Goal: Transaction & Acquisition: Obtain resource

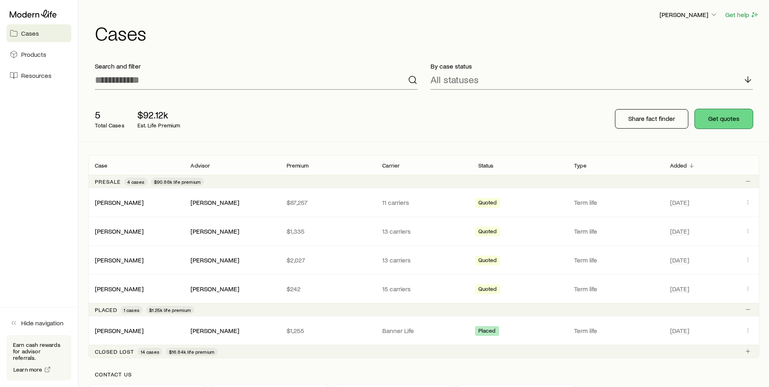
click at [725, 116] on button "Get quotes" at bounding box center [724, 118] width 58 height 19
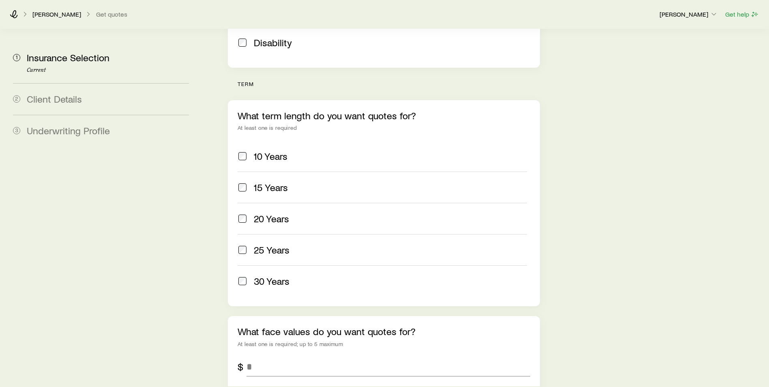
scroll to position [324, 0]
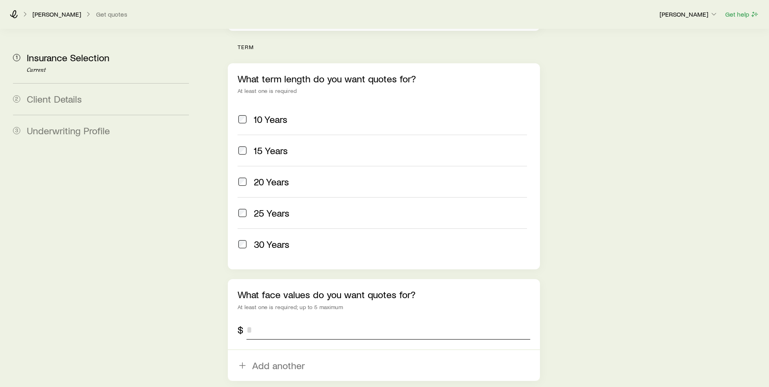
drag, startPoint x: 272, startPoint y: 303, endPoint x: 240, endPoint y: 311, distance: 32.5
click at [242, 320] on div "$" at bounding box center [384, 329] width 293 height 19
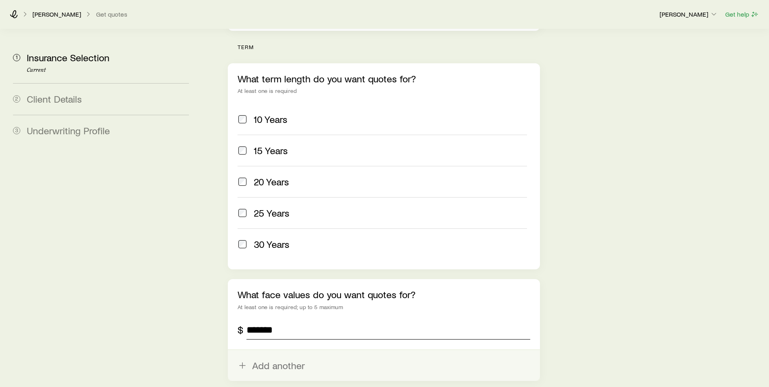
scroll to position [450, 0]
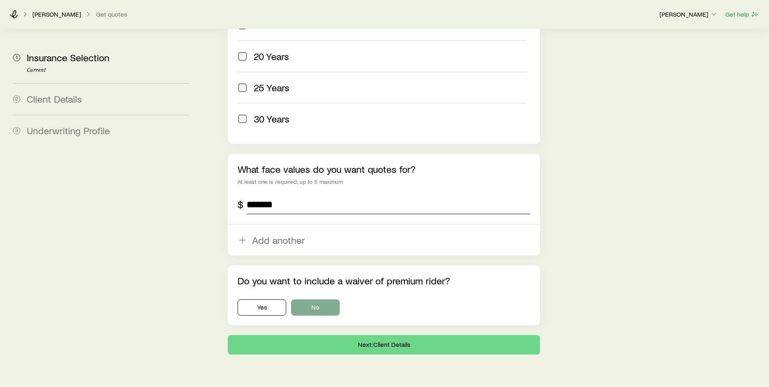
type input "*******"
click at [308, 299] on button "No" at bounding box center [315, 307] width 49 height 16
click at [406, 335] on button "Next: Client Details" at bounding box center [384, 344] width 312 height 19
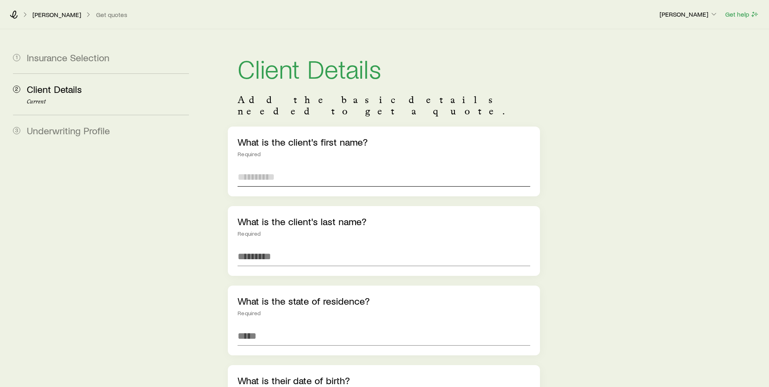
click at [307, 167] on input "text" at bounding box center [384, 176] width 293 height 19
type input "****"
type input "*****"
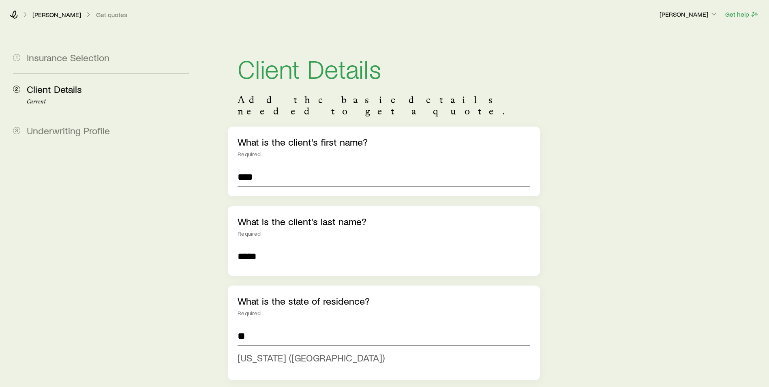
click at [284, 353] on li "[US_STATE] ([GEOGRAPHIC_DATA])" at bounding box center [382, 358] width 288 height 18
type input "**********"
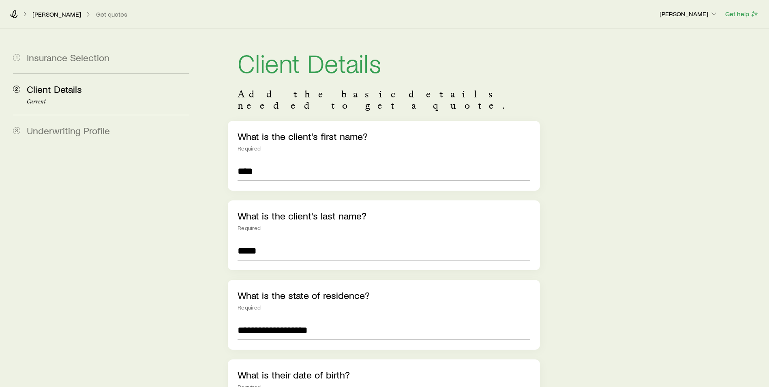
scroll to position [81, 0]
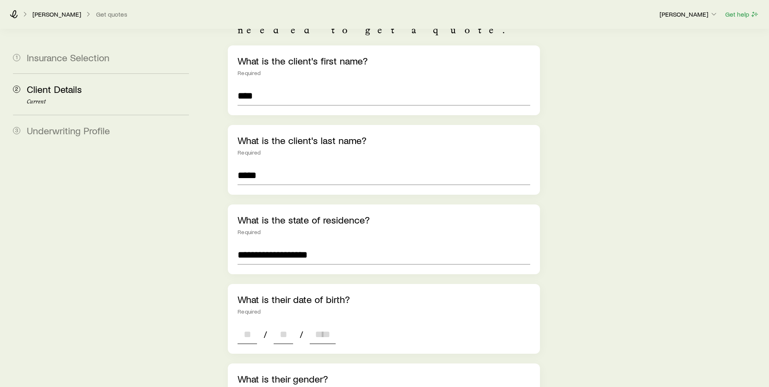
click at [249, 324] on input at bounding box center [247, 333] width 19 height 19
drag, startPoint x: 244, startPoint y: 326, endPoint x: 251, endPoint y: 323, distance: 8.0
click at [247, 326] on input at bounding box center [247, 333] width 19 height 19
type input "**"
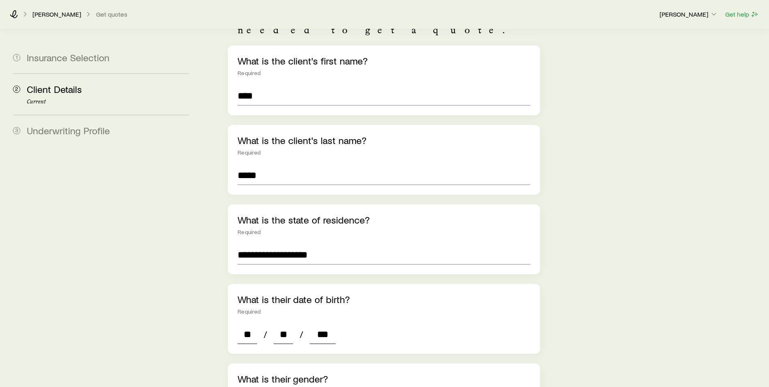
type input "****"
type input "*"
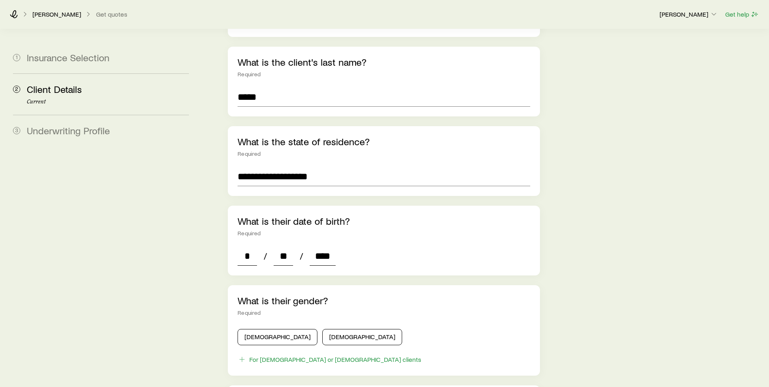
scroll to position [162, 0]
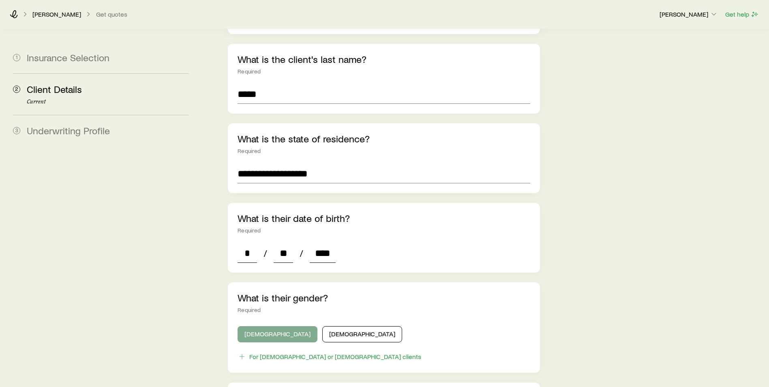
type input "****"
click at [274, 326] on button "[DEMOGRAPHIC_DATA]" at bounding box center [278, 334] width 80 height 16
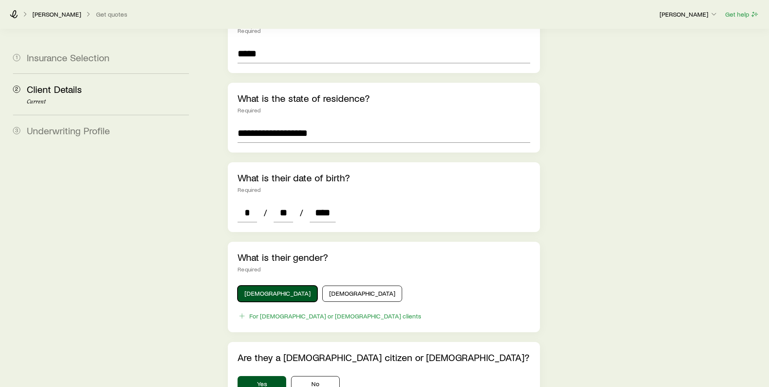
scroll to position [365, 0]
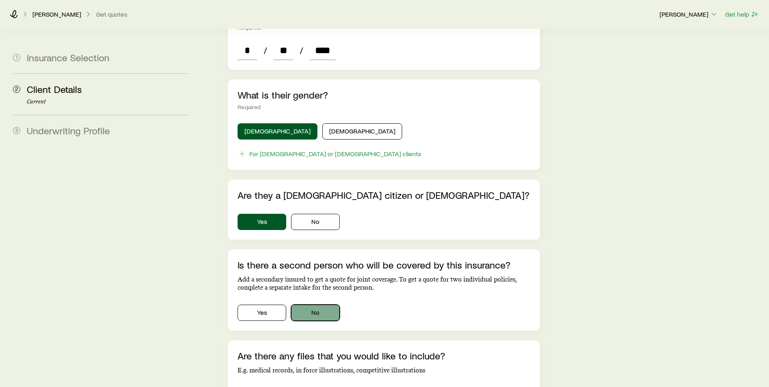
click at [306, 304] on button "No" at bounding box center [315, 312] width 49 height 16
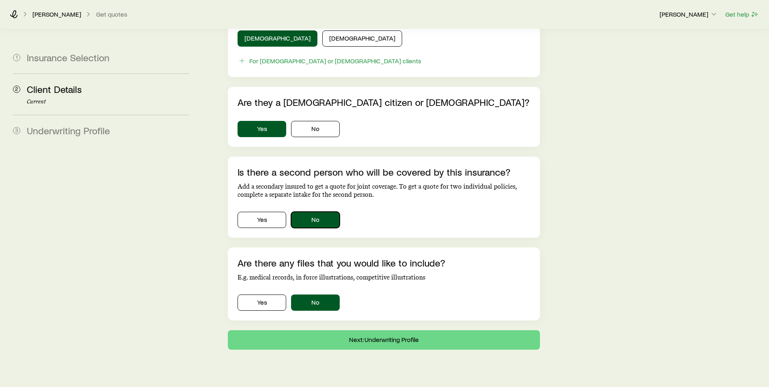
scroll to position [464, 0]
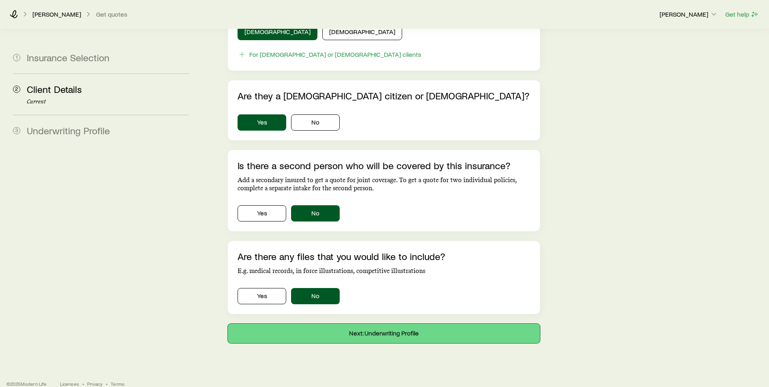
click at [335, 324] on button "Next: Underwriting Profile" at bounding box center [384, 333] width 312 height 19
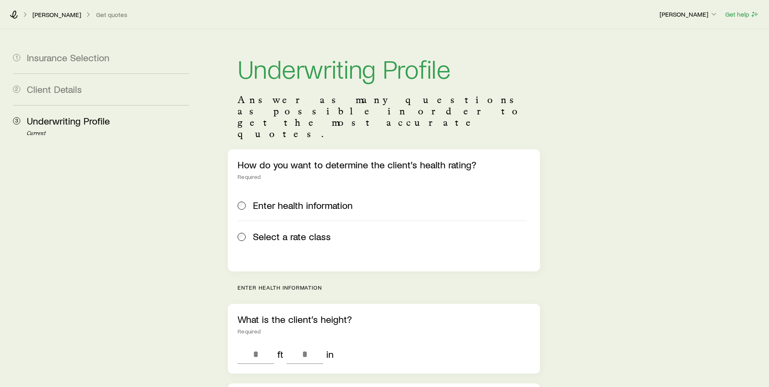
click at [279, 231] on span "Select a rate class" at bounding box center [292, 236] width 78 height 11
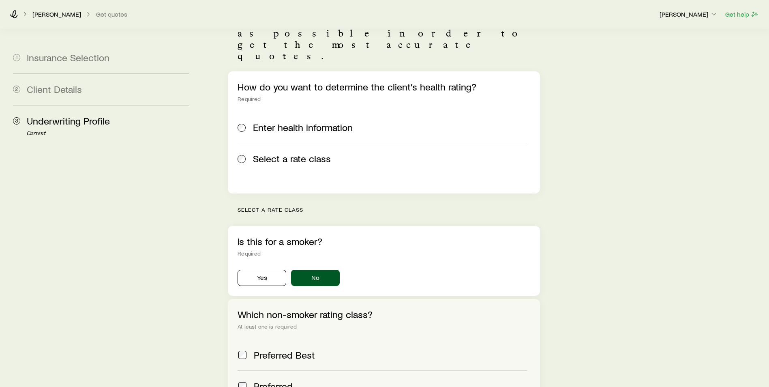
scroll to position [81, 0]
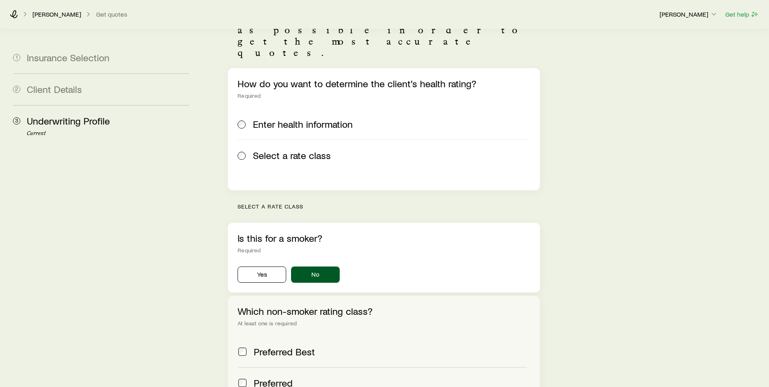
click at [278, 162] on div "How do you want to determine the client’s health rating? Required Enter health …" at bounding box center [384, 129] width 312 height 122
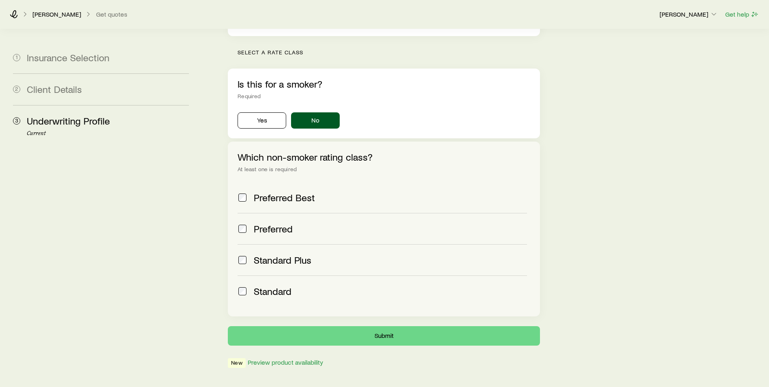
scroll to position [243, 0]
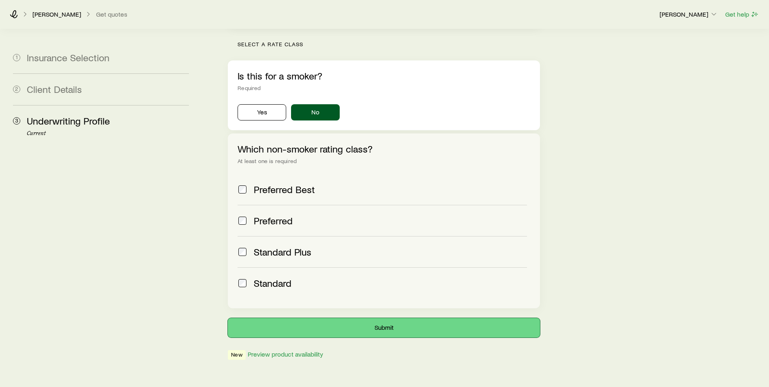
click at [375, 318] on button "Submit" at bounding box center [384, 327] width 312 height 19
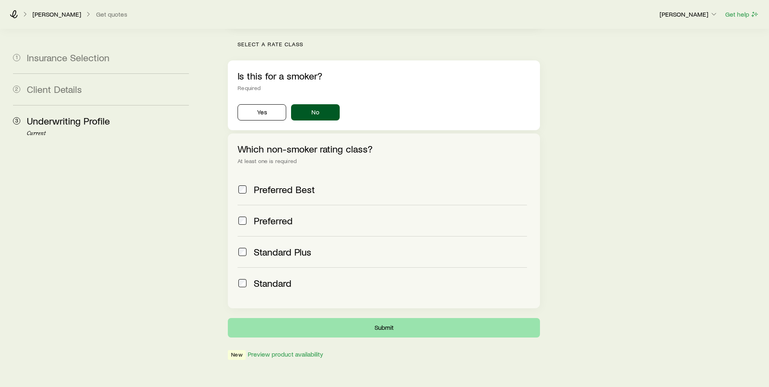
scroll to position [0, 0]
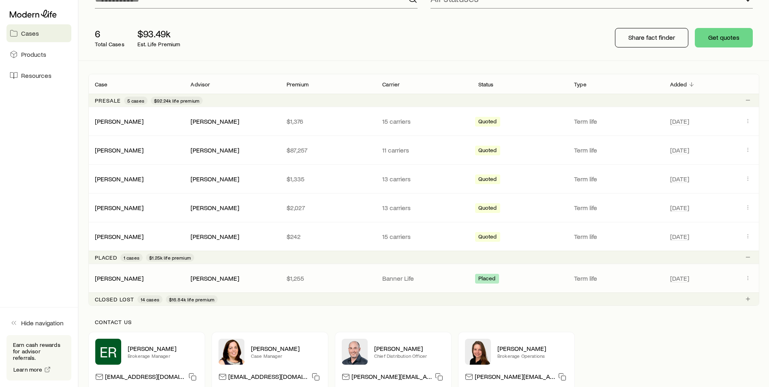
scroll to position [177, 0]
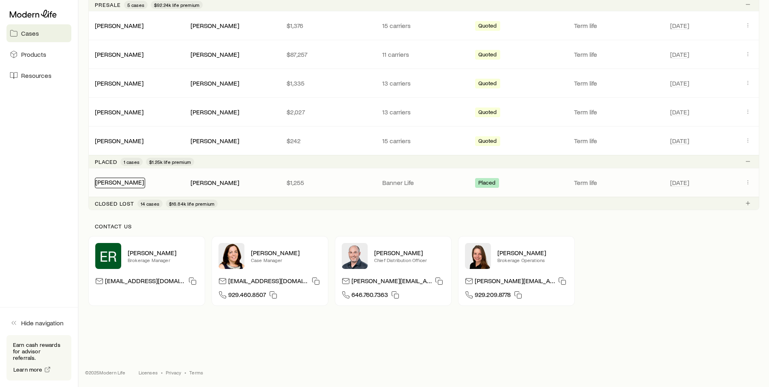
click at [114, 184] on link "[PERSON_NAME]" at bounding box center [119, 182] width 49 height 8
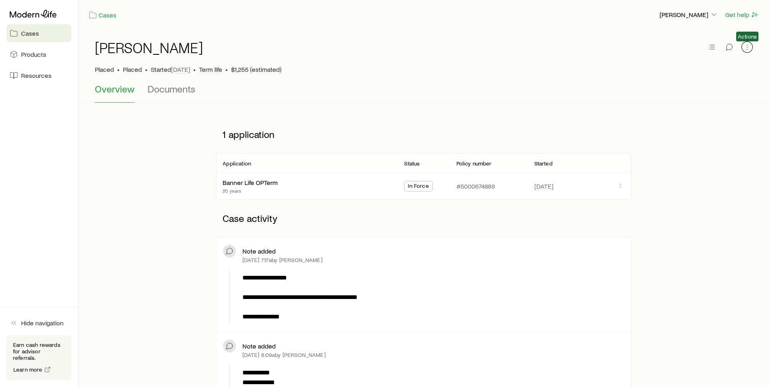
click at [748, 47] on icon "button" at bounding box center [747, 47] width 8 height 8
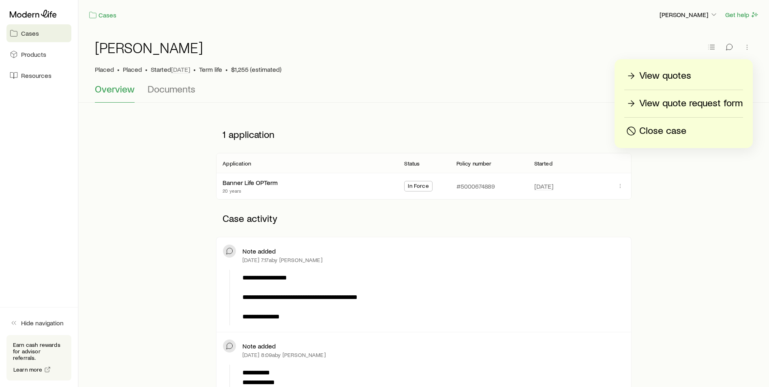
click at [474, 75] on div "[PERSON_NAME] Placed • Placed • Started [DATE] • Term life • $1,255 (estimated)" at bounding box center [424, 57] width 658 height 54
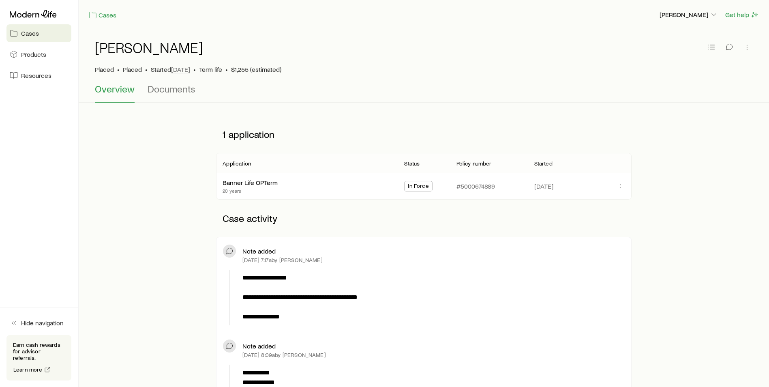
click at [42, 34] on link "Cases" at bounding box center [38, 33] width 65 height 18
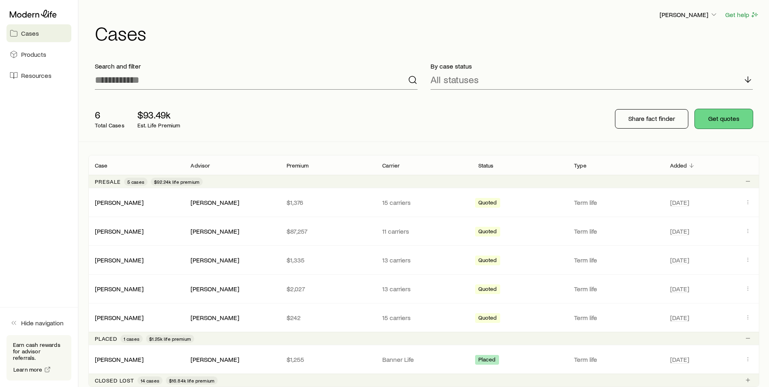
click at [726, 118] on button "Get quotes" at bounding box center [724, 118] width 58 height 19
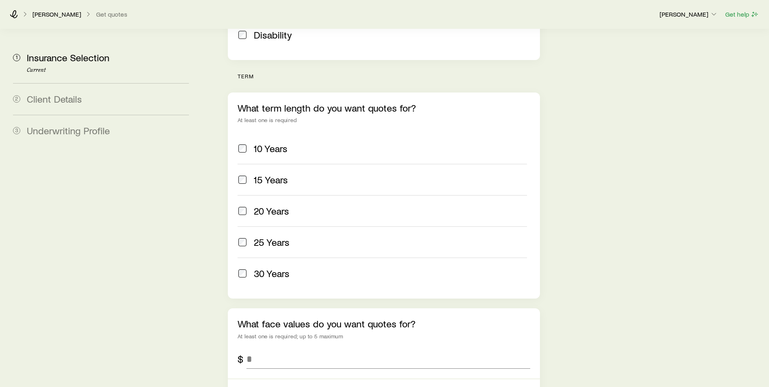
scroll to position [365, 0]
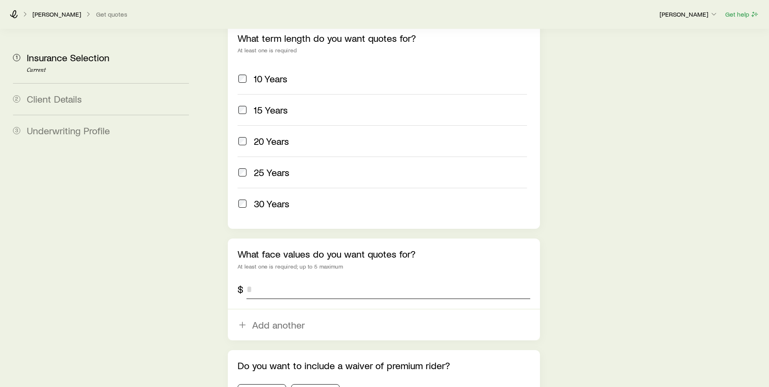
click at [285, 279] on input "tel" at bounding box center [388, 288] width 284 height 19
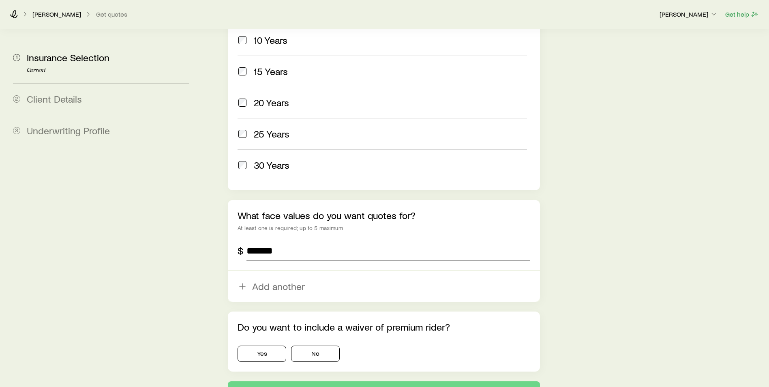
scroll to position [450, 0]
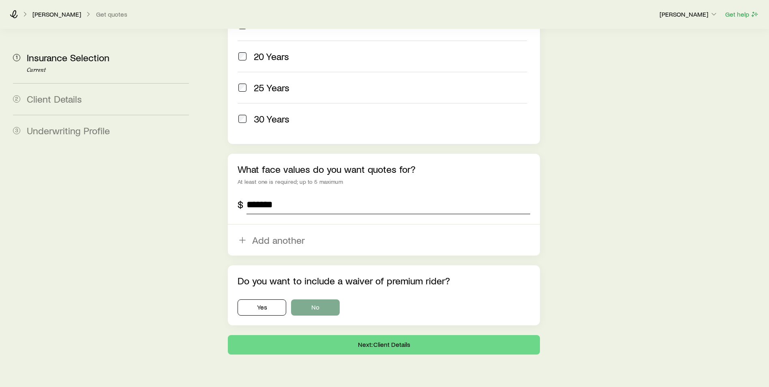
type input "*******"
click at [313, 299] on button "No" at bounding box center [315, 307] width 49 height 16
click at [365, 335] on button "Next: Client Details" at bounding box center [384, 344] width 312 height 19
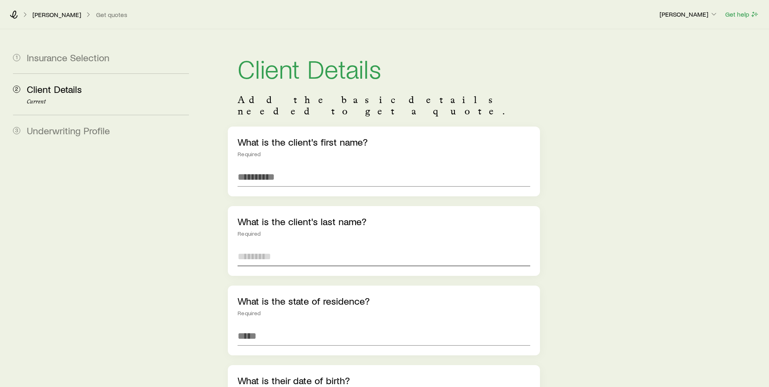
drag, startPoint x: 281, startPoint y: 250, endPoint x: 276, endPoint y: 219, distance: 31.7
click at [281, 250] on input "text" at bounding box center [384, 255] width 293 height 19
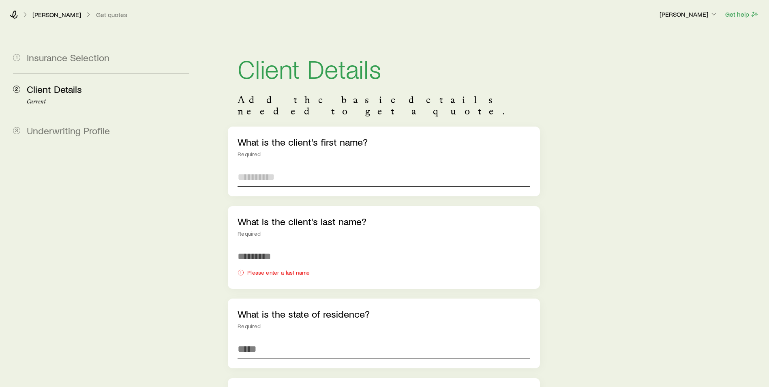
click at [293, 167] on input "text" at bounding box center [384, 176] width 293 height 19
type input "*******"
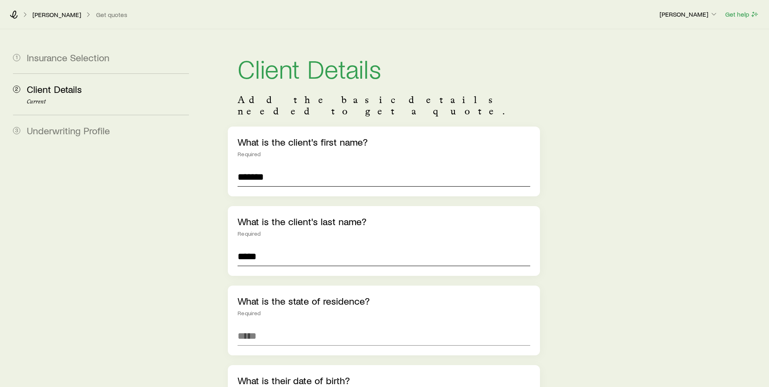
type input "*****"
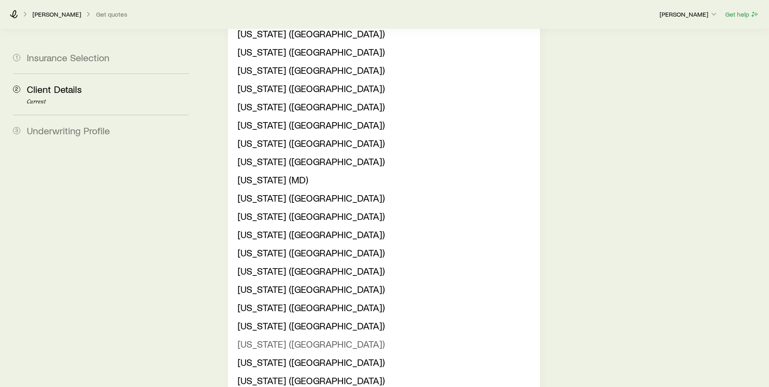
scroll to position [365, 0]
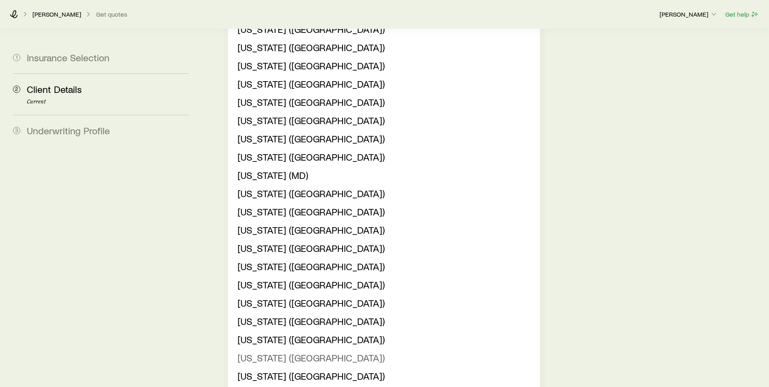
click at [286, 351] on span "[US_STATE] ([GEOGRAPHIC_DATA])" at bounding box center [311, 357] width 147 height 12
type input "**********"
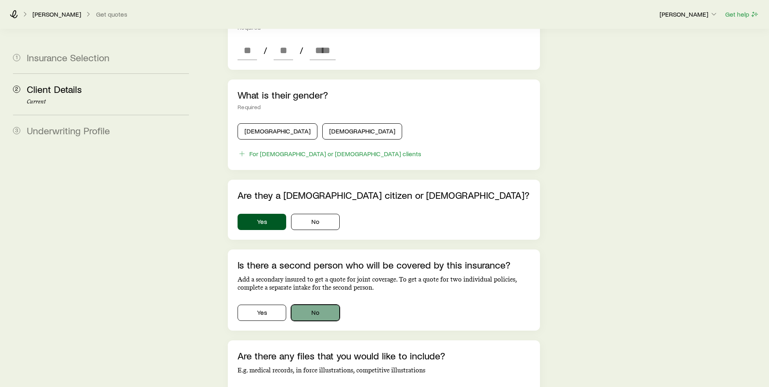
click at [334, 304] on button "No" at bounding box center [315, 312] width 49 height 16
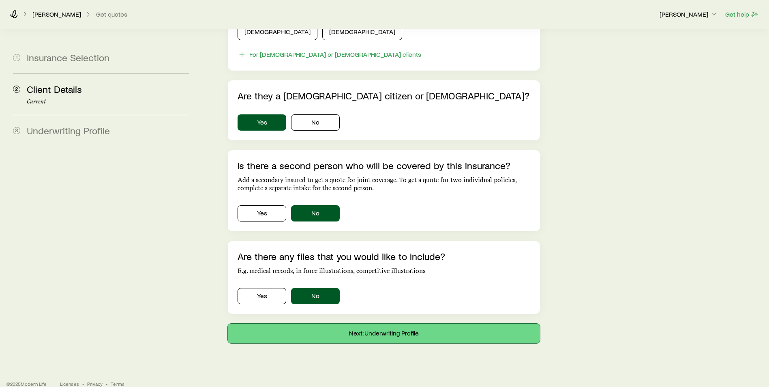
click at [354, 324] on button "Next: Underwriting Profile" at bounding box center [384, 333] width 312 height 19
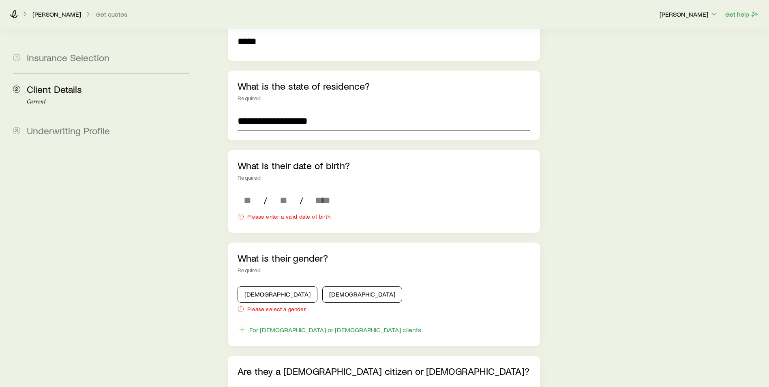
scroll to position [284, 0]
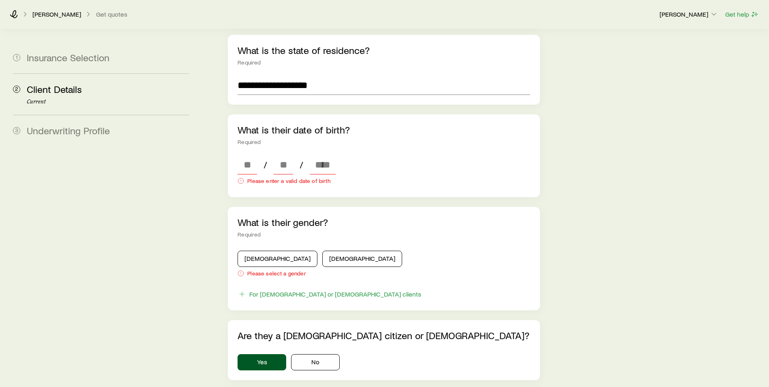
click at [247, 163] on div "/ / Please enter a valid date of birth" at bounding box center [384, 171] width 293 height 32
click at [253, 155] on input at bounding box center [247, 164] width 19 height 19
type input "**"
type input "****"
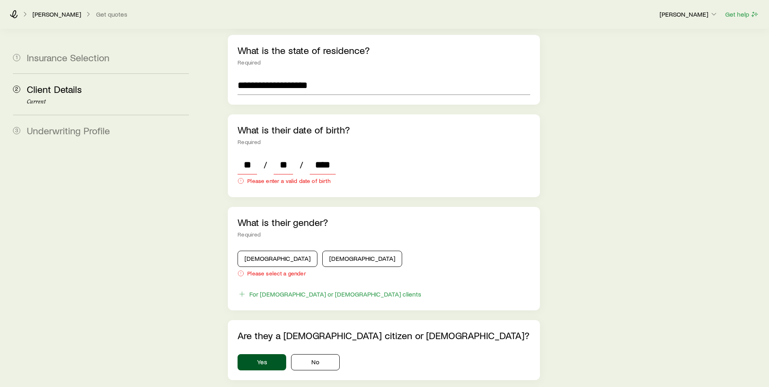
type input "*"
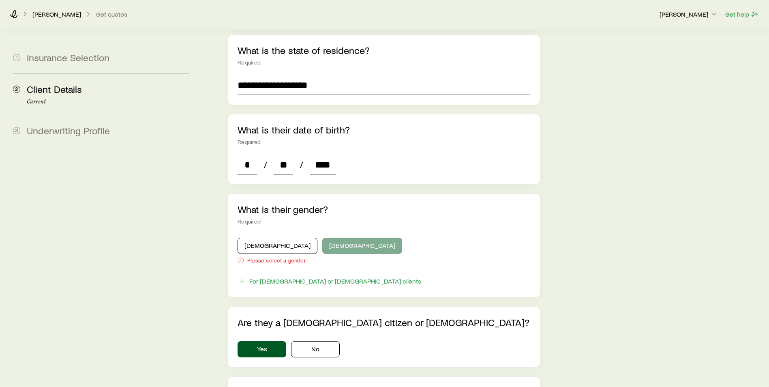
type input "****"
click at [332, 238] on button "[DEMOGRAPHIC_DATA]" at bounding box center [362, 246] width 80 height 16
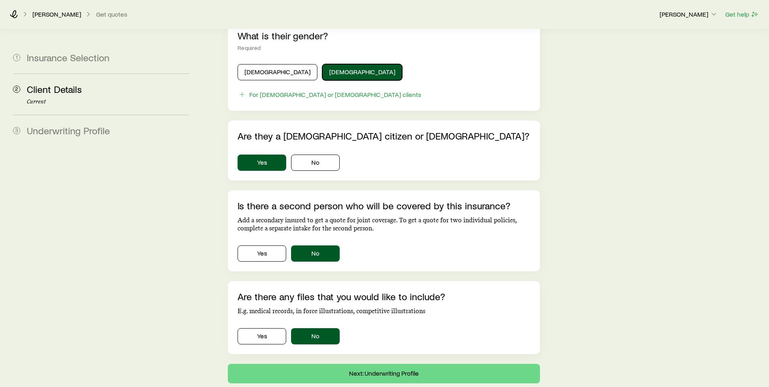
scroll to position [497, 0]
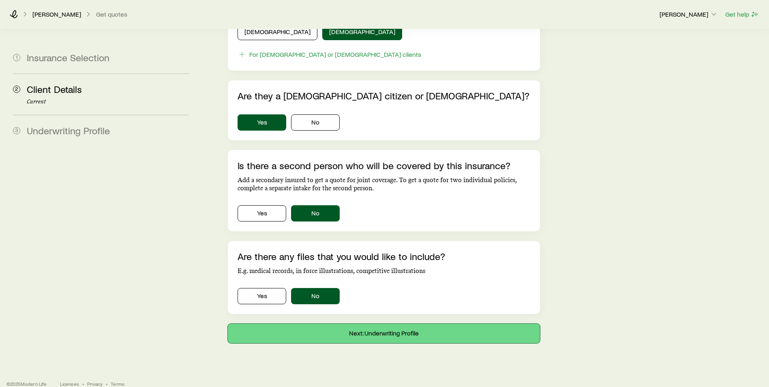
click at [335, 324] on button "Next: Underwriting Profile" at bounding box center [384, 333] width 312 height 19
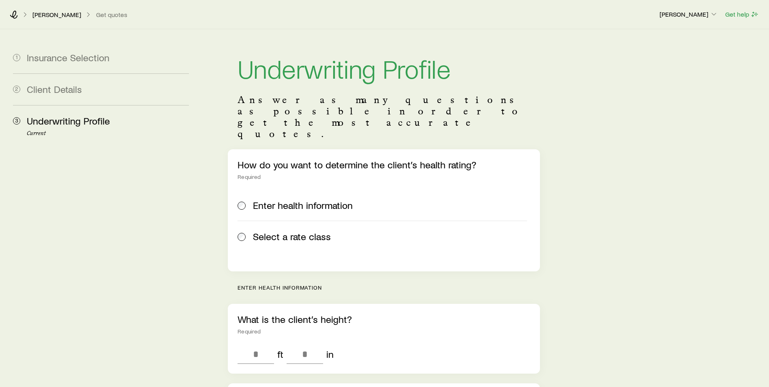
click at [301, 231] on span "Select a rate class" at bounding box center [292, 236] width 78 height 11
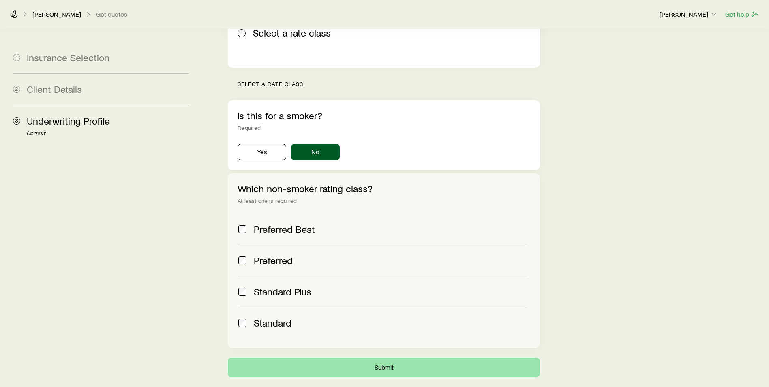
scroll to position [249, 0]
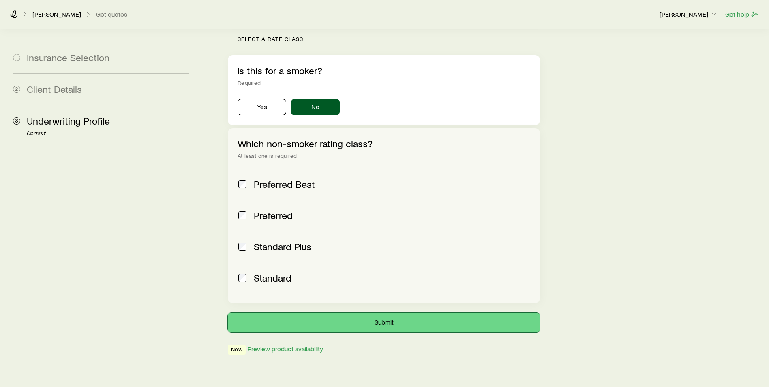
click at [361, 313] on button "Submit" at bounding box center [384, 322] width 312 height 19
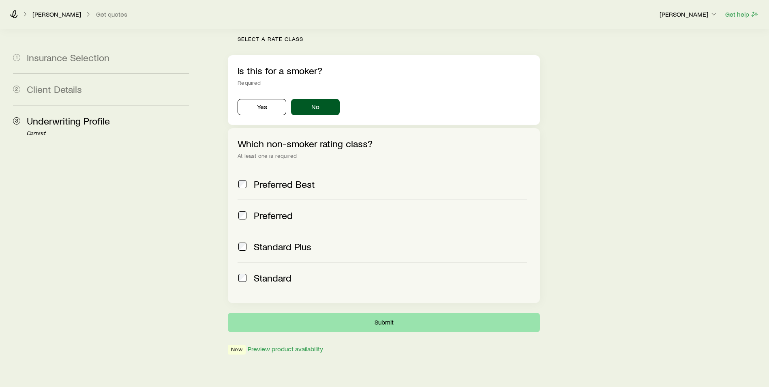
scroll to position [0, 0]
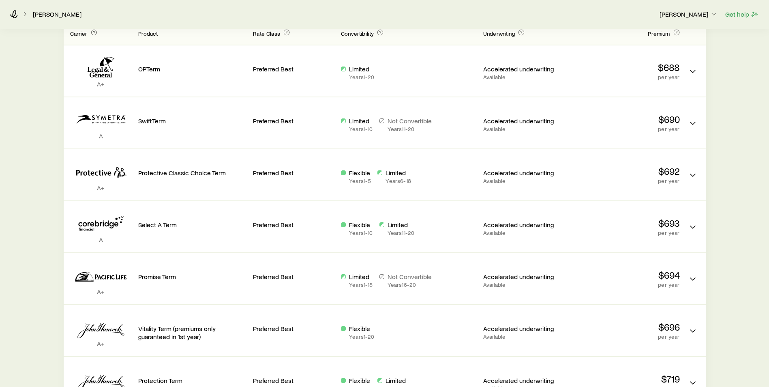
scroll to position [243, 0]
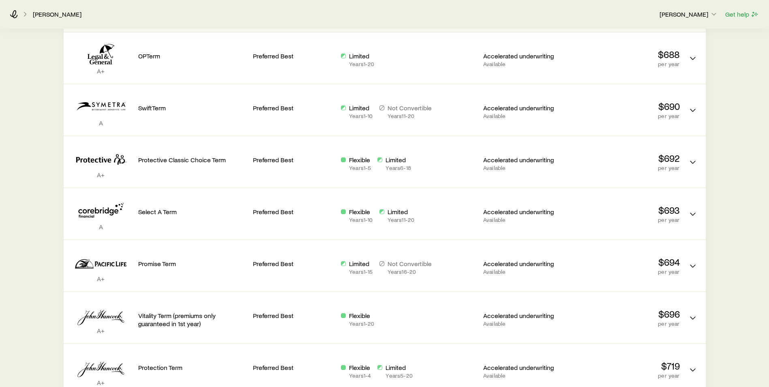
drag, startPoint x: 53, startPoint y: 37, endPoint x: 49, endPoint y: 34, distance: 4.6
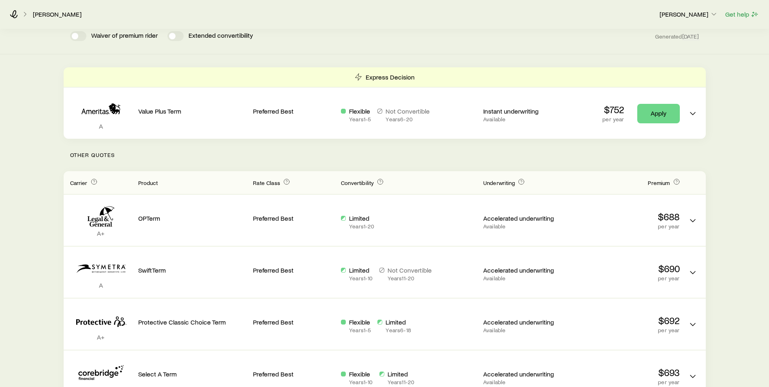
scroll to position [0, 0]
